Goal: Information Seeking & Learning: Learn about a topic

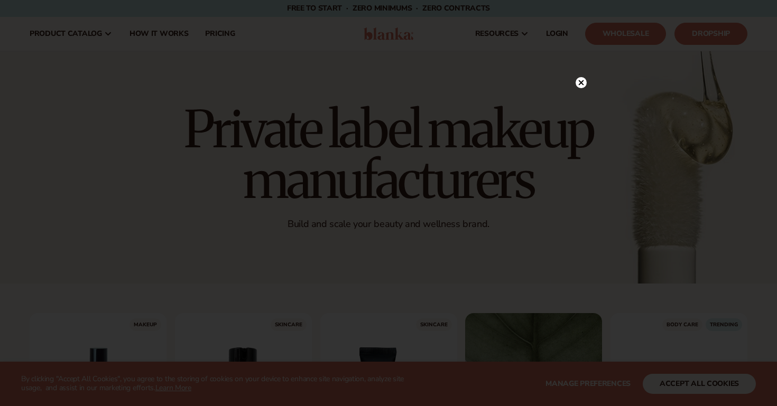
click at [584, 85] on circle at bounding box center [580, 82] width 11 height 11
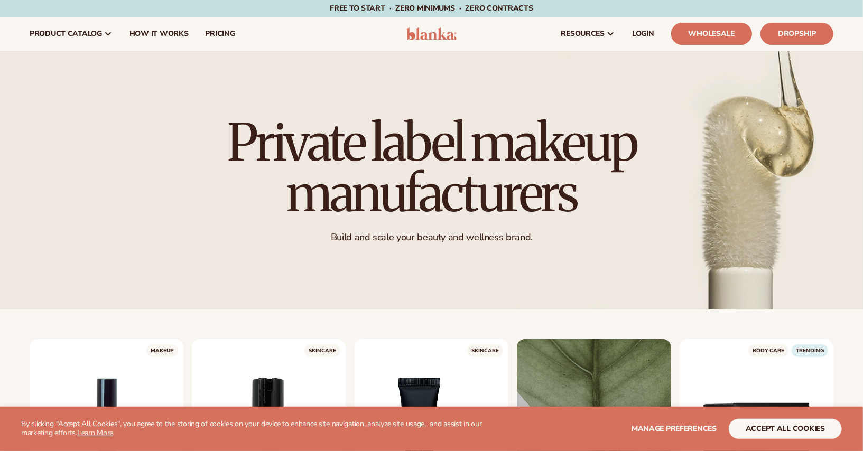
click at [721, 37] on link "Wholesale" at bounding box center [711, 34] width 81 height 22
click at [771, 31] on link "Dropship" at bounding box center [796, 34] width 73 height 22
click at [712, 36] on link "Wholesale" at bounding box center [711, 34] width 81 height 22
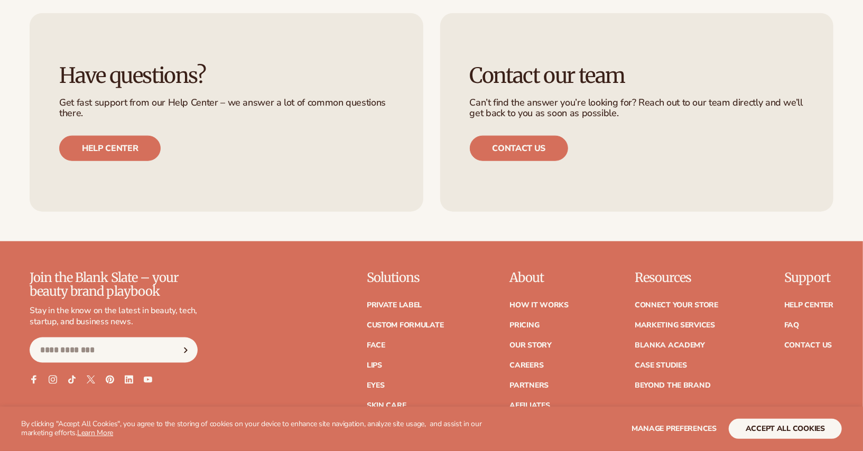
scroll to position [3525, 0]
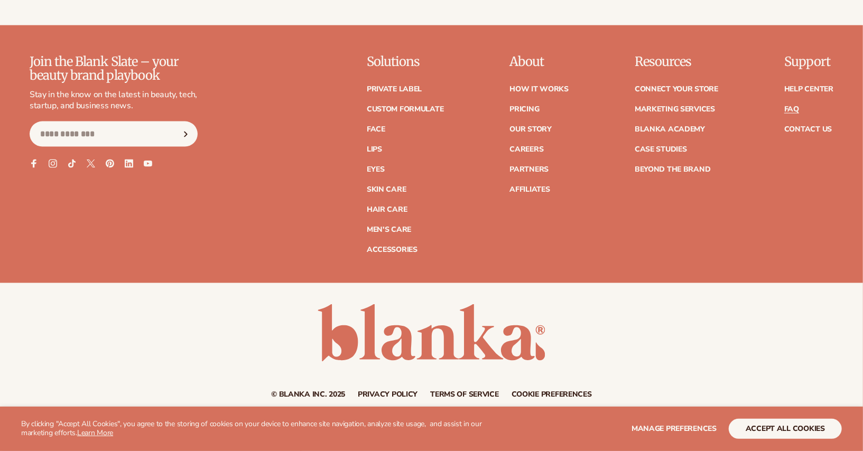
click at [776, 106] on link "FAQ" at bounding box center [791, 109] width 15 height 7
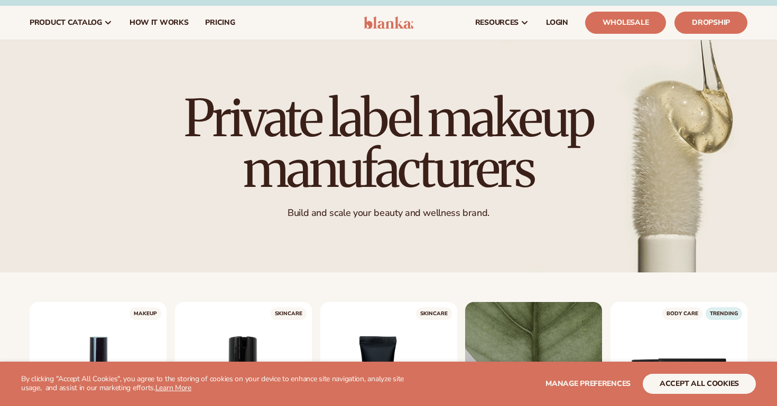
scroll to position [15, 0]
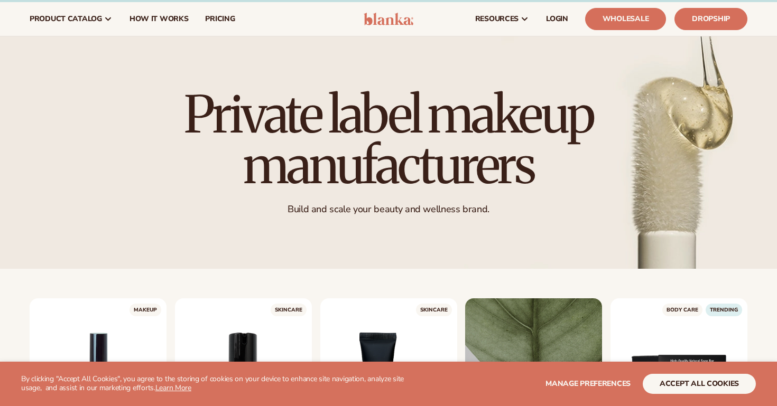
click at [341, 206] on p "Build and scale your beauty and wellness brand." at bounding box center [388, 209] width 470 height 12
click at [613, 14] on link "Wholesale" at bounding box center [625, 19] width 81 height 22
click at [701, 20] on link "Dropship" at bounding box center [710, 19] width 73 height 22
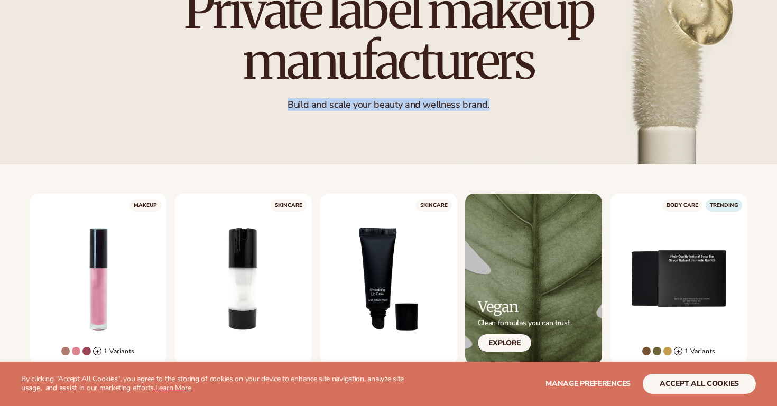
scroll to position [123, 0]
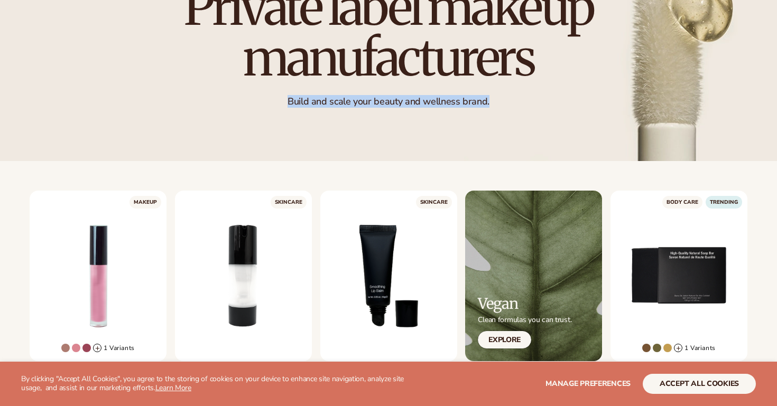
click at [408, 105] on p "Build and scale your beauty and wellness brand." at bounding box center [388, 102] width 470 height 12
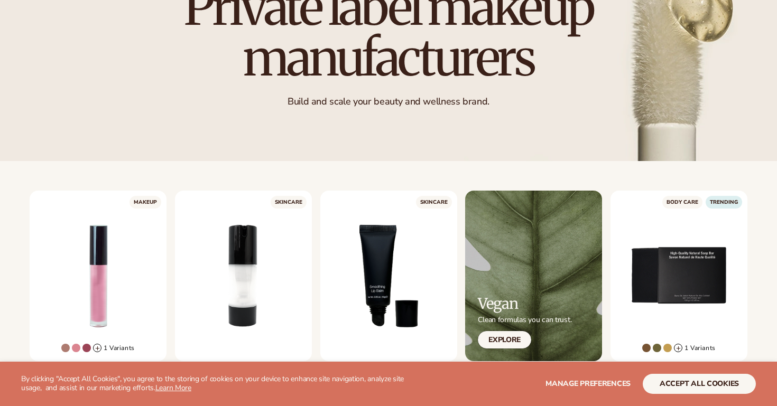
click at [408, 105] on p "Build and scale your beauty and wellness brand." at bounding box center [388, 102] width 470 height 12
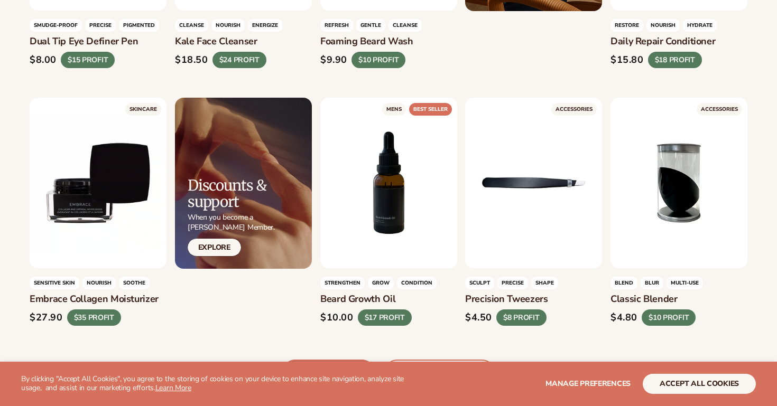
scroll to position [2454, 0]
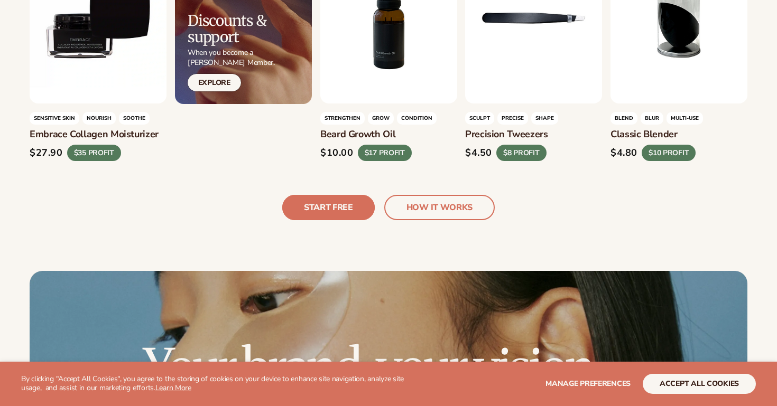
click at [340, 198] on link "START FREE" at bounding box center [328, 207] width 92 height 25
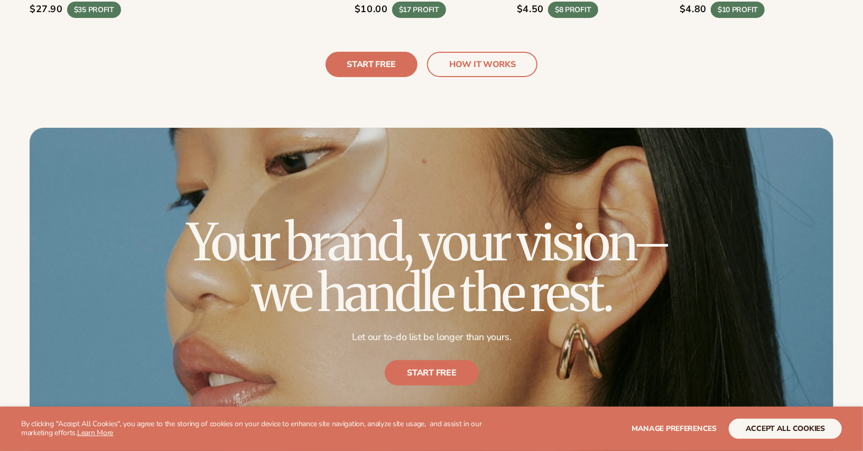
scroll to position [2819, 0]
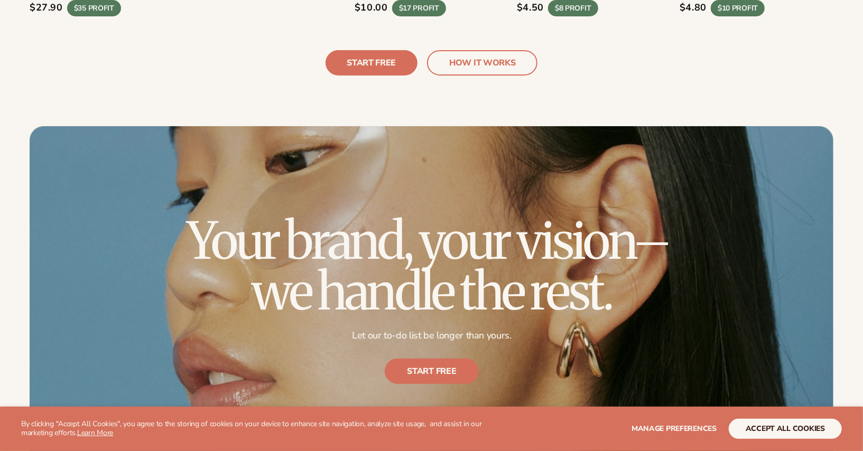
click at [474, 50] on link "HOW IT works" at bounding box center [482, 62] width 110 height 25
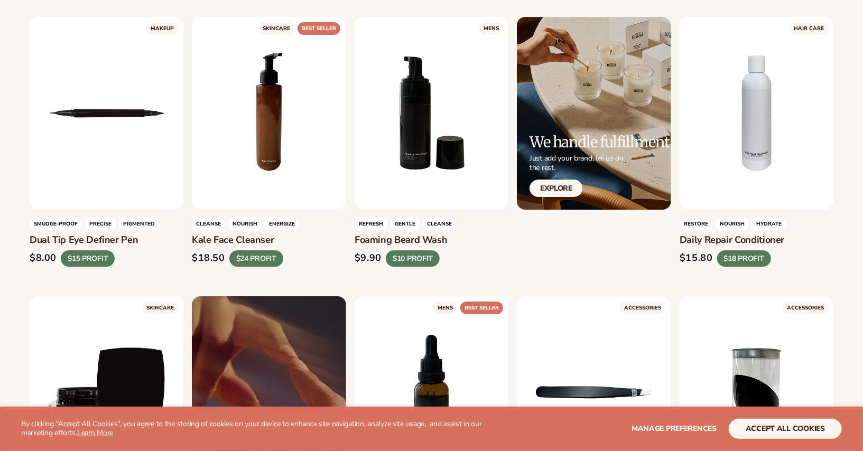
scroll to position [2370, 0]
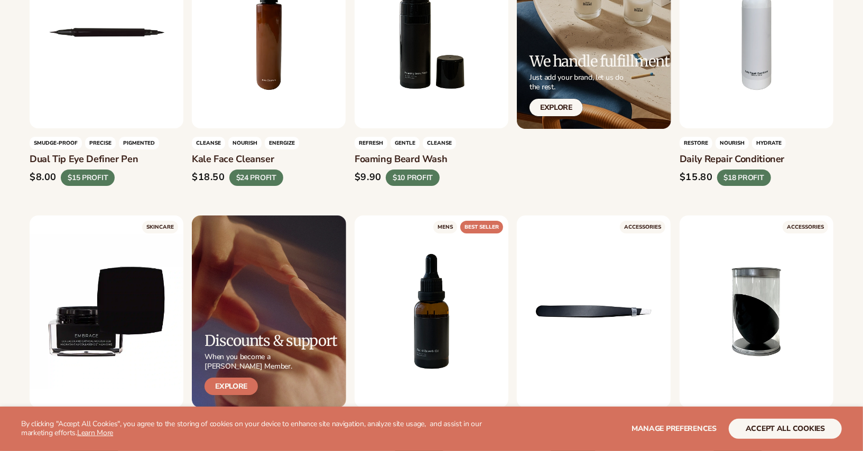
click at [233, 378] on link "Explore" at bounding box center [230, 386] width 53 height 17
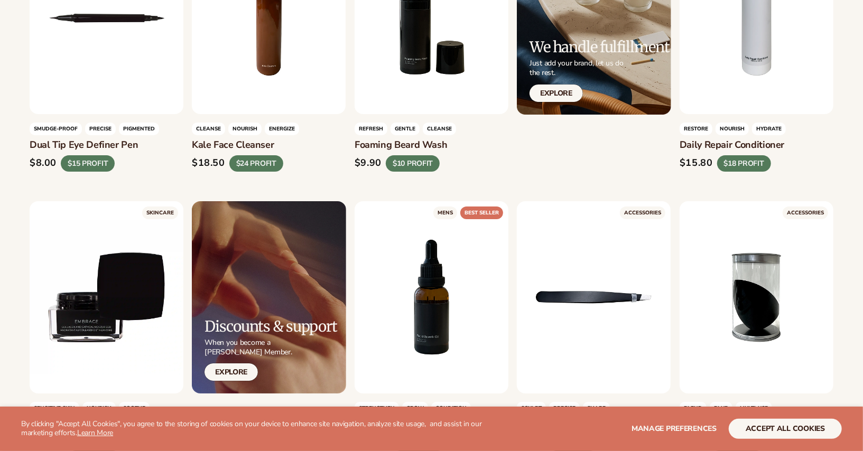
scroll to position [2386, 0]
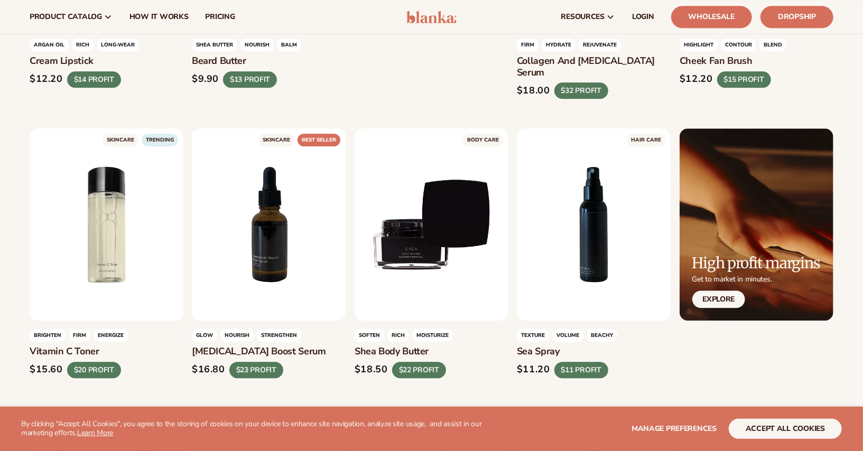
scroll to position [1586, 0]
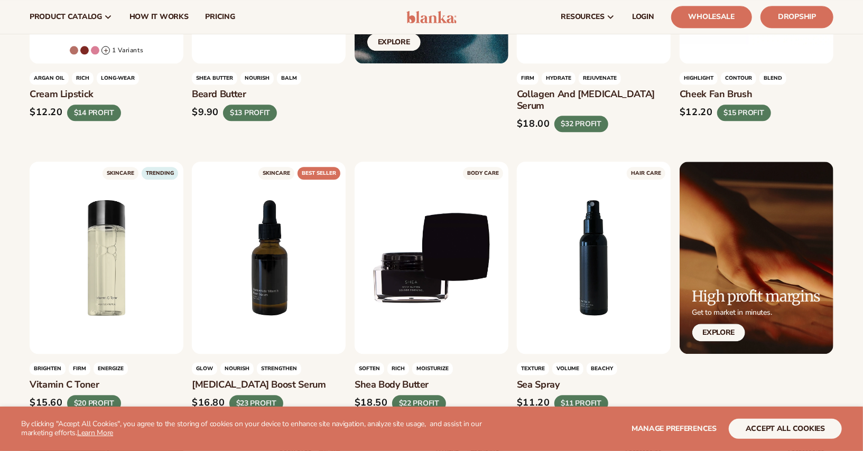
click at [413, 17] on img at bounding box center [431, 17] width 50 height 13
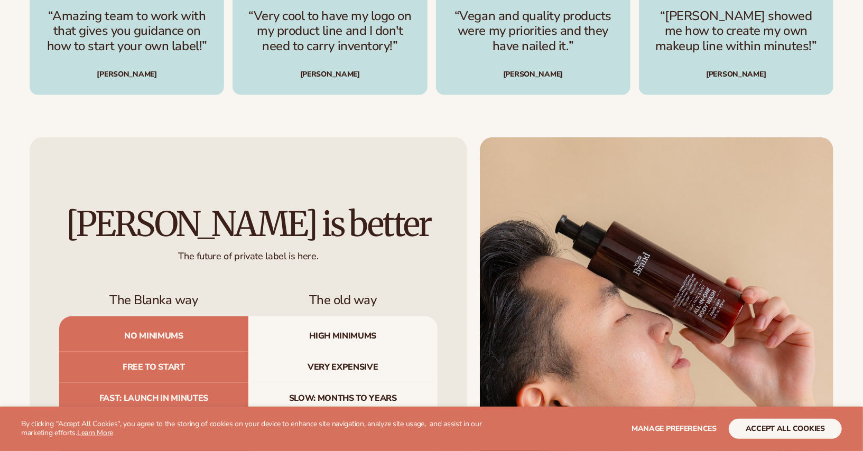
scroll to position [4675, 0]
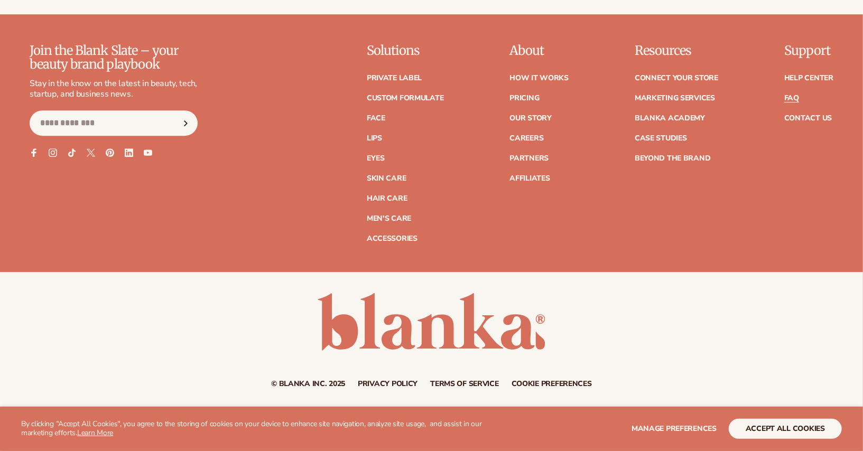
click at [793, 98] on link "FAQ" at bounding box center [791, 98] width 15 height 7
